Goal: Task Accomplishment & Management: Use online tool/utility

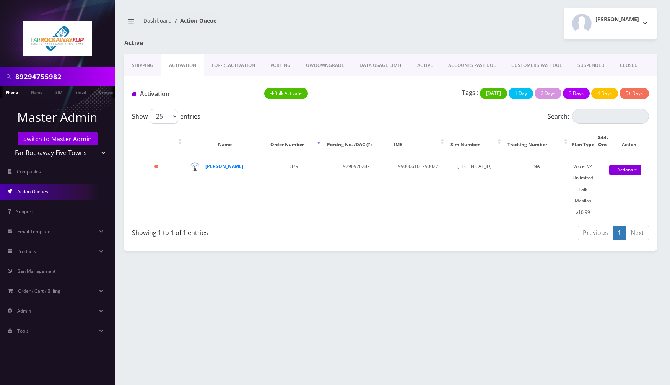
drag, startPoint x: 70, startPoint y: 79, endPoint x: 11, endPoint y: 80, distance: 58.9
click at [11, 80] on div "89294755982" at bounding box center [57, 76] width 111 height 15
click at [34, 92] on link "Name" at bounding box center [36, 92] width 19 height 13
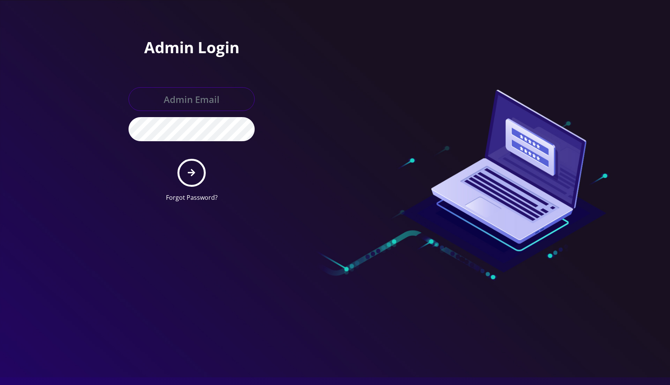
type input "[EMAIL_ADDRESS][DOMAIN_NAME]"
click at [193, 172] on icon "submit" at bounding box center [191, 172] width 7 height 7
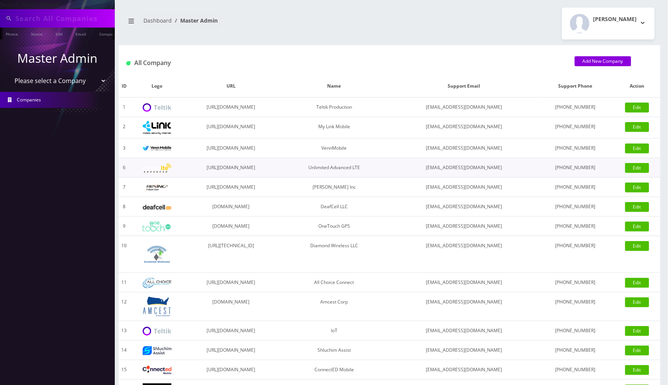
type input "89294755982"
click at [96, 83] on select "Please select a Company Teltik Production My Link Mobile VennMobile Unlimited A…" at bounding box center [57, 81] width 97 height 15
select select "23"
click at [9, 74] on select "Please select a Company Teltik Production My Link Mobile VennMobile Unlimited A…" at bounding box center [57, 81] width 97 height 15
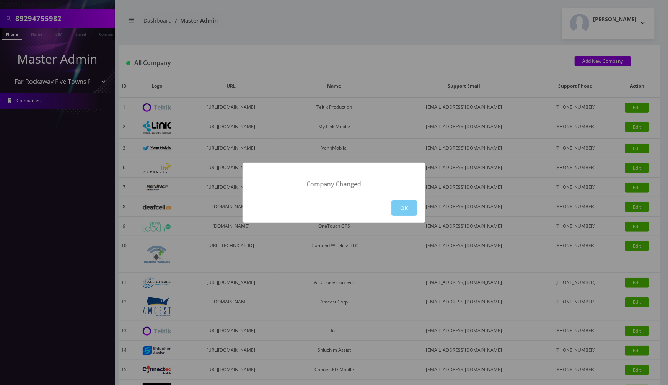
click at [406, 206] on button "OK" at bounding box center [404, 208] width 26 height 16
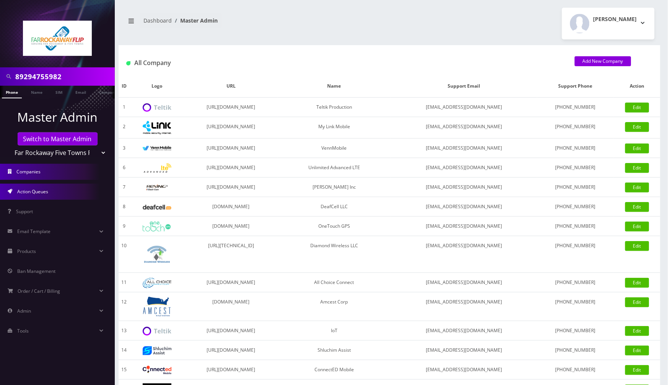
drag, startPoint x: 41, startPoint y: 190, endPoint x: 174, endPoint y: 192, distance: 133.1
click at [40, 191] on span "Action Queues" at bounding box center [32, 191] width 31 height 6
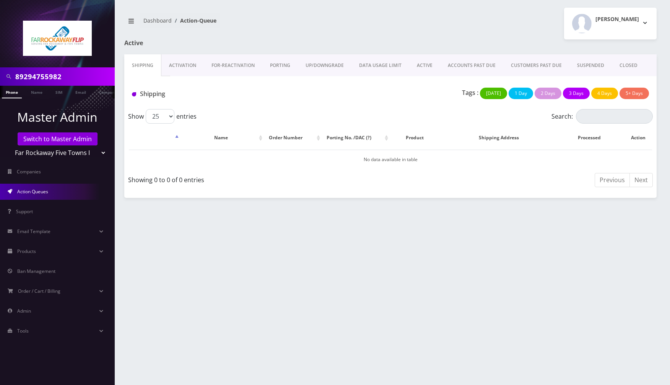
drag, startPoint x: 226, startPoint y: 67, endPoint x: 181, endPoint y: 70, distance: 45.6
click at [227, 67] on link "FOR-REActivation" at bounding box center [233, 65] width 58 height 22
click at [271, 61] on link "PORTING" at bounding box center [281, 65] width 36 height 22
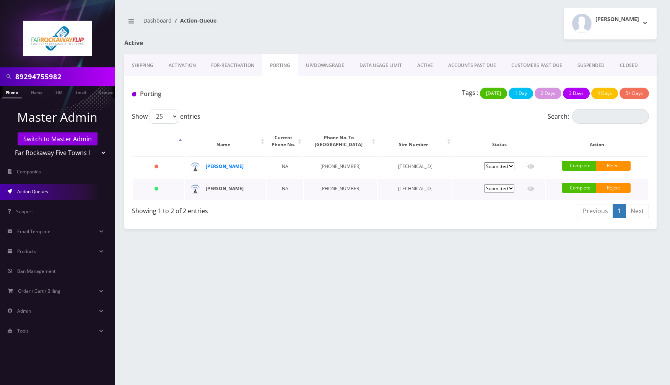
drag, startPoint x: 245, startPoint y: 189, endPoint x: 206, endPoint y: 190, distance: 39.8
click at [206, 190] on div "[PERSON_NAME]" at bounding box center [232, 188] width 52 height 11
copy strong "[PERSON_NAME]"
drag, startPoint x: 350, startPoint y: 188, endPoint x: 318, endPoint y: 188, distance: 32.1
click at [318, 188] on td "[PHONE_NUMBER]" at bounding box center [340, 189] width 73 height 21
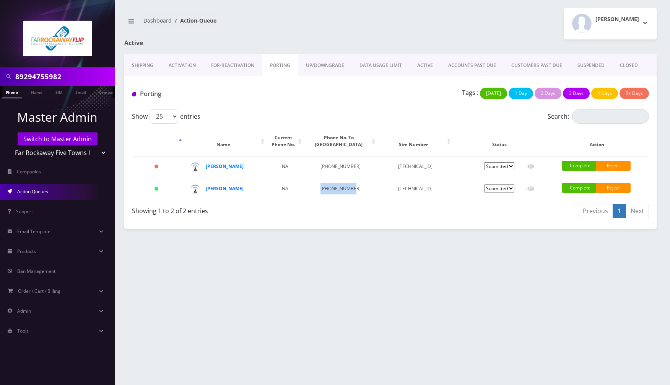
copy td "[PHONE_NUMBER]"
click at [372, 242] on div "89294755982 Phone Name SIM Email Company Customer Dashboard Action-Queue [PERSO…" at bounding box center [390, 192] width 559 height 385
drag, startPoint x: 529, startPoint y: 190, endPoint x: 521, endPoint y: 198, distance: 11.6
click at [530, 190] on icon at bounding box center [530, 188] width 7 height 6
type input "[PERSON_NAME]"
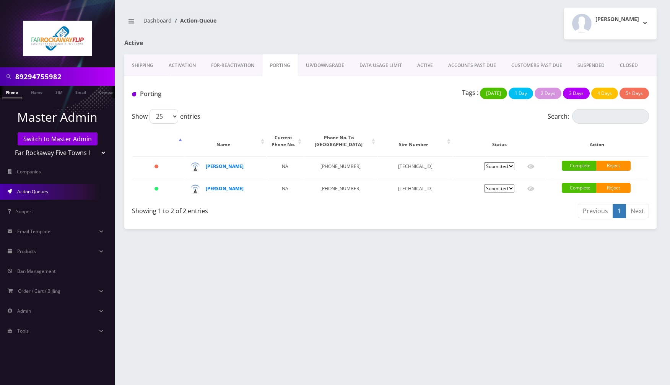
type input "1481 [GEOGRAPHIC_DATA]"
type input "[GEOGRAPHIC_DATA]"
select select "NY"
type input "11230"
type input "[TECHNICAL_ID]"
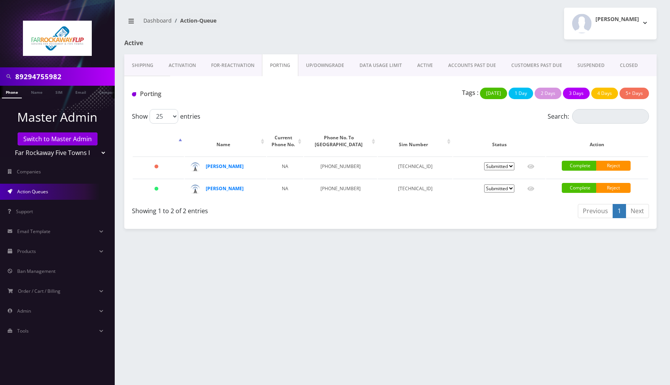
type input "9297380544"
type input "US Mobile"
type input "3475259804"
type input "9082"
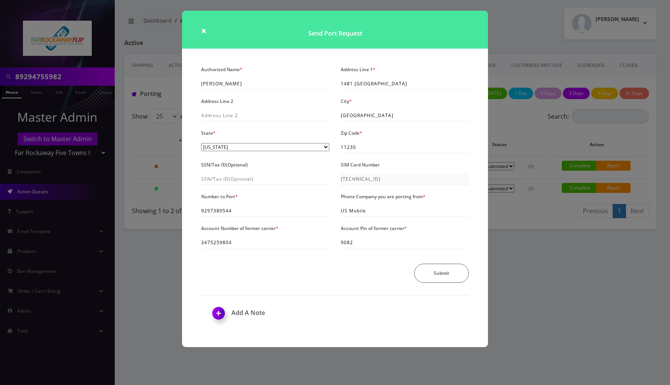
click at [571, 270] on div "× Send Port Request Authorized Name * [PERSON_NAME] Address Line 1 * [STREET_AD…" at bounding box center [335, 192] width 670 height 385
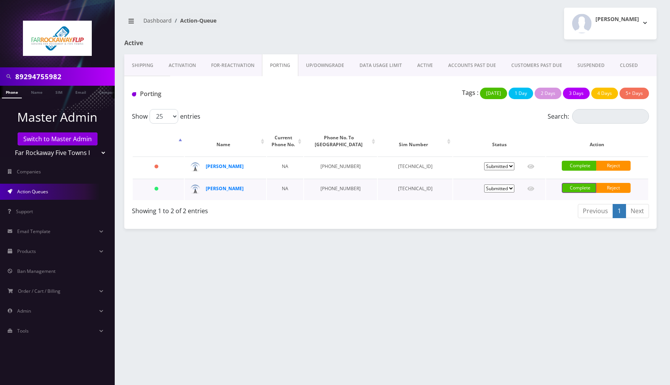
click at [581, 188] on link "Complete" at bounding box center [579, 188] width 34 height 10
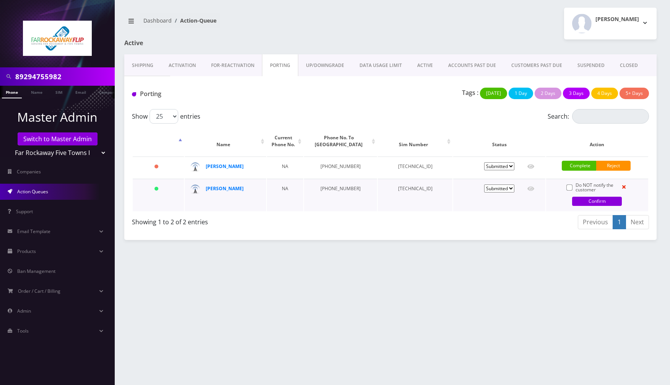
click at [624, 186] on icon at bounding box center [624, 186] width 4 height 5
